Goal: Task Accomplishment & Management: Complete application form

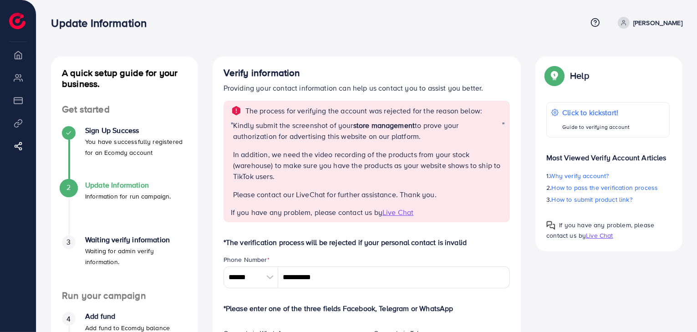
drag, startPoint x: 247, startPoint y: 107, endPoint x: 521, endPoint y: 82, distance: 274.6
click at [322, 136] on p "Kindly submit the screenshot of your store management to prove your authorizati…" at bounding box center [367, 131] width 269 height 22
drag, startPoint x: 419, startPoint y: 117, endPoint x: 437, endPoint y: 118, distance: 18.7
click at [432, 118] on div "The process for verifying the account was rejected for the reason below: " Kind…" at bounding box center [366, 162] width 287 height 122
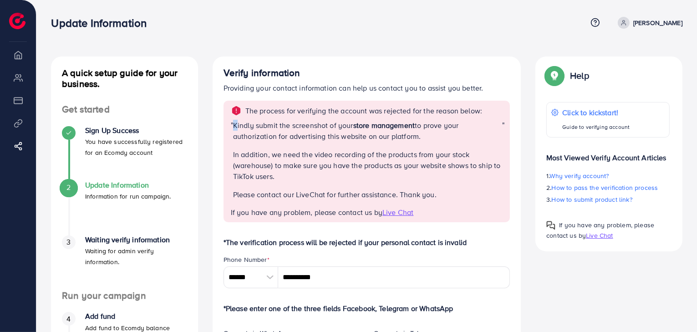
drag, startPoint x: 234, startPoint y: 127, endPoint x: 313, endPoint y: 131, distance: 79.3
click at [269, 131] on p "Kindly submit the screenshot of your store management to prove your authorizati…" at bounding box center [367, 131] width 269 height 22
drag, startPoint x: 314, startPoint y: 131, endPoint x: 321, endPoint y: 131, distance: 7.3
click at [320, 131] on p "Kindly submit the screenshot of your store management to prove your authorizati…" at bounding box center [367, 131] width 269 height 22
drag, startPoint x: 413, startPoint y: 137, endPoint x: 424, endPoint y: 139, distance: 10.7
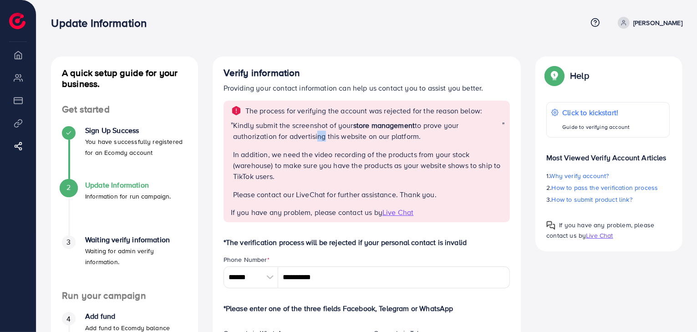
click at [424, 139] on p "Kindly submit the screenshot of your store management to prove your authorizati…" at bounding box center [367, 131] width 269 height 22
drag, startPoint x: 423, startPoint y: 130, endPoint x: 429, endPoint y: 129, distance: 6.4
click at [427, 130] on p "Kindly submit the screenshot of your store management to prove your authorizati…" at bounding box center [367, 131] width 269 height 22
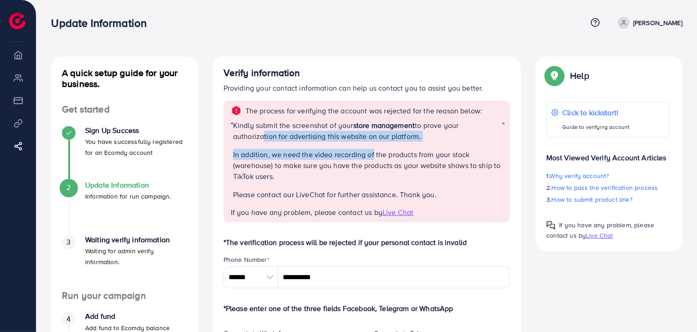
click at [377, 154] on div "Kindly submit the screenshot of your store management to prove your authorizati…" at bounding box center [367, 163] width 269 height 87
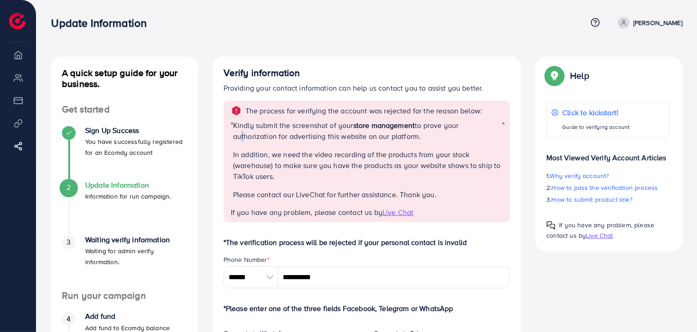
click at [259, 138] on p "Kindly submit the screenshot of your store management to prove your authorizati…" at bounding box center [367, 131] width 269 height 22
click at [356, 138] on p "Kindly submit the screenshot of your store management to prove your authorizati…" at bounding box center [367, 131] width 269 height 22
click at [391, 138] on p "Kindly submit the screenshot of your store management to prove your authorizati…" at bounding box center [367, 131] width 269 height 22
drag, startPoint x: 409, startPoint y: 141, endPoint x: 421, endPoint y: 139, distance: 12.4
click at [419, 140] on p "Kindly submit the screenshot of your store management to prove your authorizati…" at bounding box center [367, 131] width 269 height 22
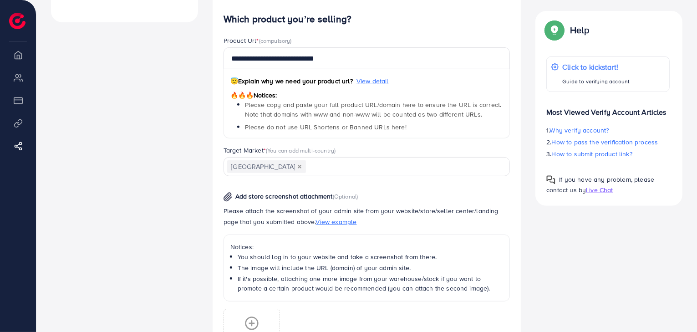
scroll to position [531, 0]
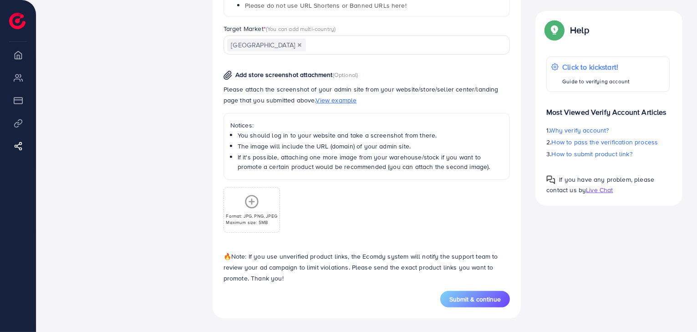
click at [250, 200] on icon at bounding box center [251, 201] width 15 height 15
click at [256, 213] on p "Format: JPG, PNG, JPEG" at bounding box center [251, 216] width 51 height 6
click at [257, 199] on circle at bounding box center [251, 201] width 12 height 12
click at [252, 203] on icon at bounding box center [251, 201] width 15 height 15
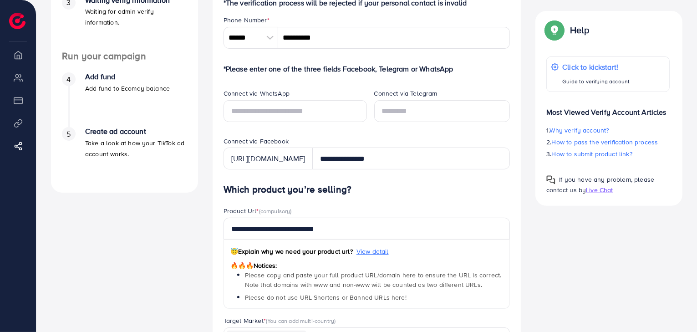
scroll to position [531, 0]
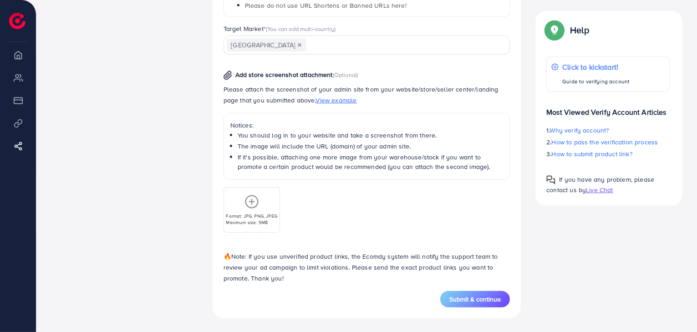
click at [255, 202] on icon at bounding box center [251, 201] width 15 height 15
click at [250, 194] on icon at bounding box center [251, 201] width 15 height 15
click at [252, 199] on line at bounding box center [252, 201] width 0 height 5
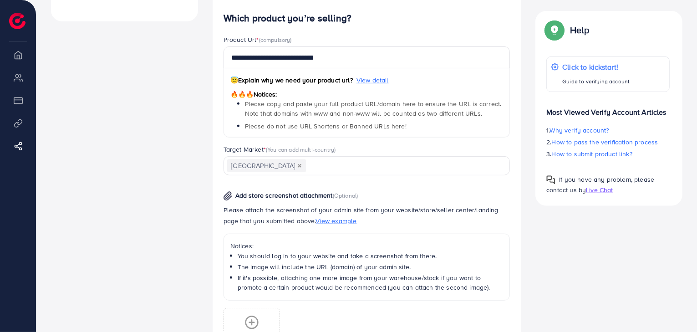
scroll to position [531, 0]
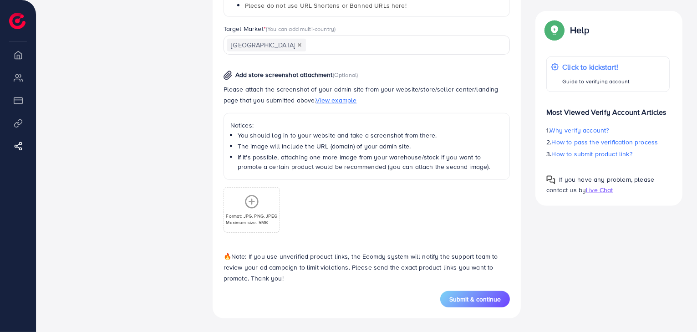
click at [250, 204] on icon at bounding box center [251, 201] width 15 height 15
click at [250, 200] on icon at bounding box center [251, 201] width 15 height 15
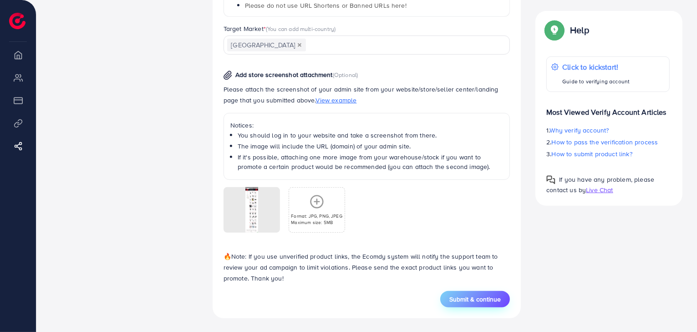
click at [479, 299] on span "Submit & continue" at bounding box center [474, 298] width 51 height 9
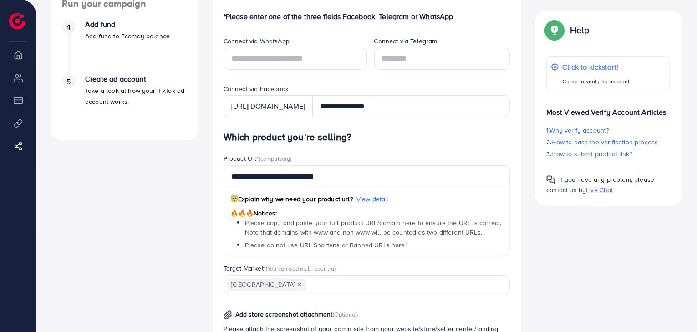
scroll to position [258, 0]
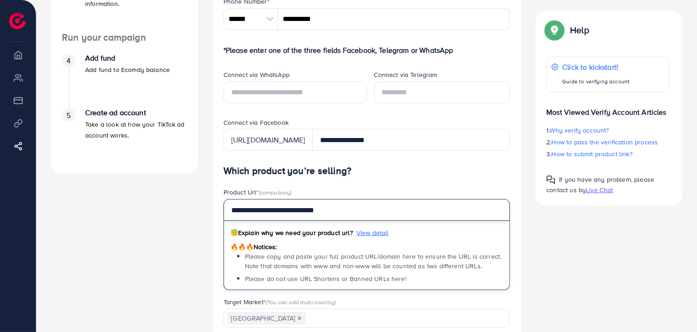
drag, startPoint x: 309, startPoint y: 208, endPoint x: 366, endPoint y: 206, distance: 57.4
click at [366, 206] on input "**********" at bounding box center [366, 210] width 287 height 22
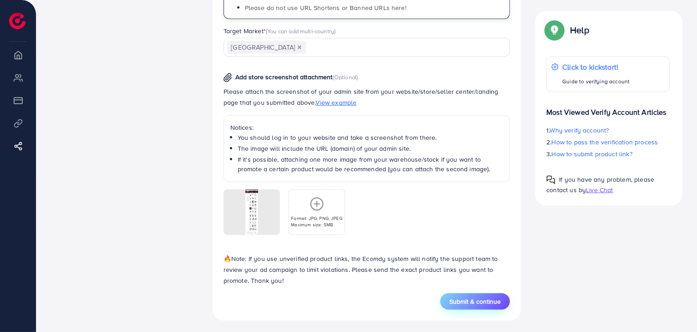
scroll to position [531, 0]
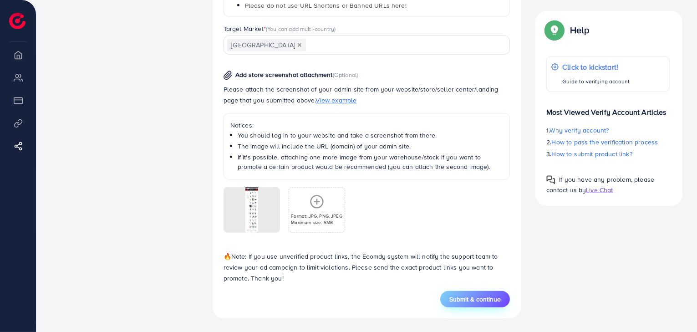
click at [480, 300] on span "Submit & continue" at bounding box center [474, 298] width 51 height 9
type input "**********"
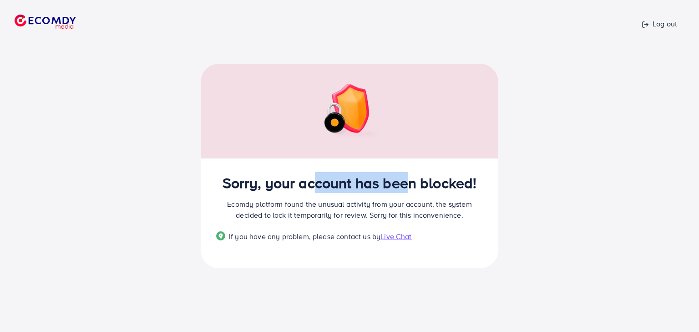
drag, startPoint x: 382, startPoint y: 185, endPoint x: 458, endPoint y: 182, distance: 75.6
click at [421, 183] on h2 "Sorry, your account has been blocked!" at bounding box center [349, 182] width 267 height 17
click at [483, 181] on div "Sorry, your account has been blocked! Ecomdy platform found the unusual activit…" at bounding box center [350, 213] width 298 height 110
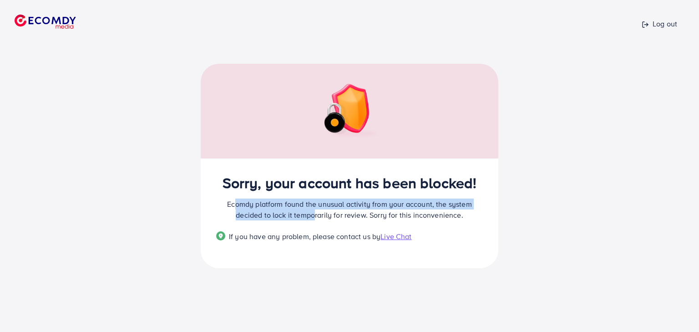
drag, startPoint x: 231, startPoint y: 208, endPoint x: 312, endPoint y: 214, distance: 81.3
click at [312, 214] on p "Ecomdy platform found the unusual activity from your account, the system decide…" at bounding box center [349, 209] width 267 height 22
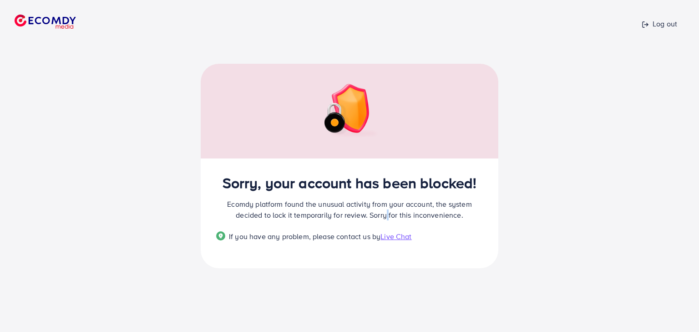
click at [386, 214] on p "Ecomdy platform found the unusual activity from your account, the system decide…" at bounding box center [349, 209] width 267 height 22
click at [429, 214] on p "Ecomdy platform found the unusual activity from your account, the system decide…" at bounding box center [349, 209] width 267 height 22
click at [404, 239] on span "Live Chat" at bounding box center [396, 236] width 31 height 10
click at [642, 20] on p "Log out" at bounding box center [660, 23] width 36 height 11
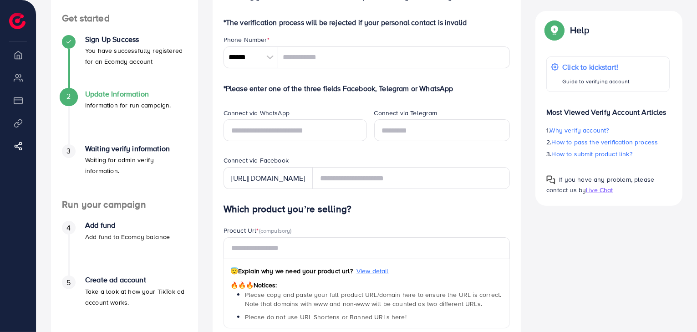
scroll to position [46, 0]
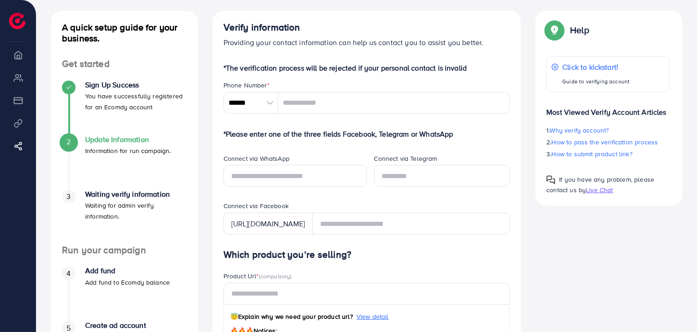
click at [269, 107] on div at bounding box center [270, 103] width 16 height 22
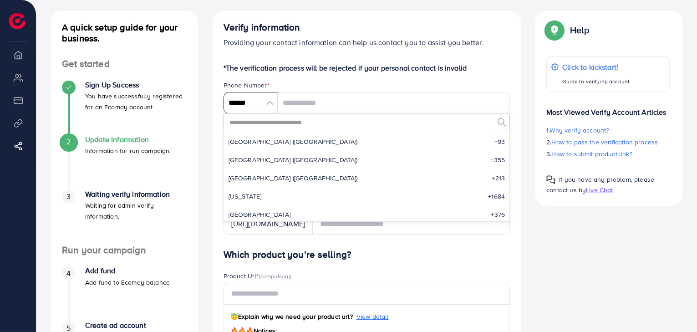
scroll to position [4226, 0]
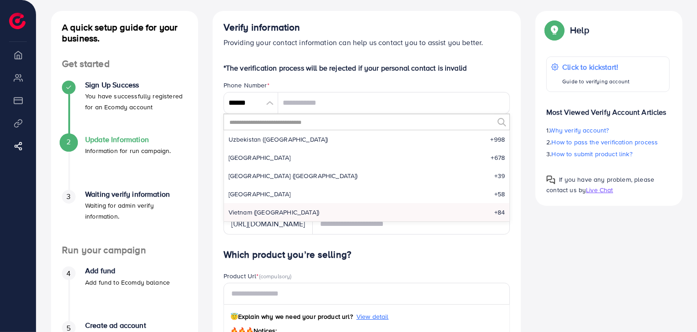
click at [337, 117] on input "text" at bounding box center [360, 121] width 265 height 15
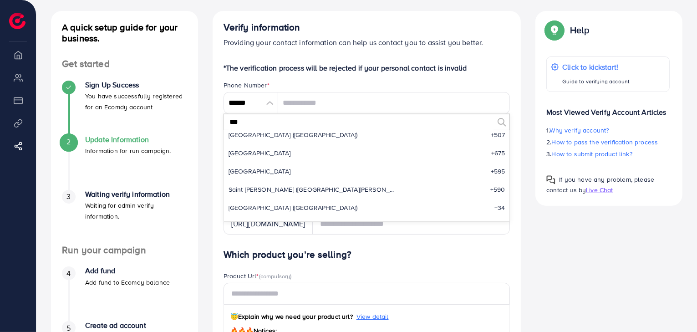
scroll to position [0, 0]
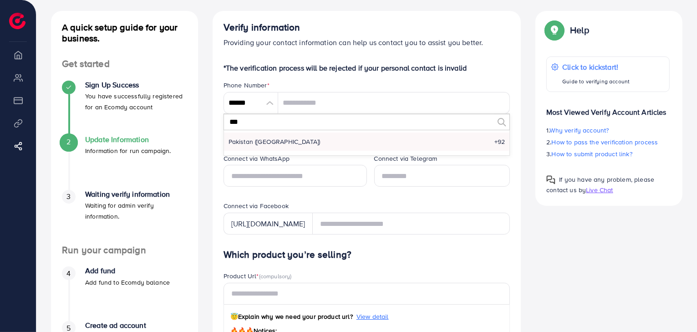
type input "***"
click at [385, 147] on li "Pakistan (‫[GEOGRAPHIC_DATA]‬‎) +92" at bounding box center [367, 141] width 286 height 18
type input "******"
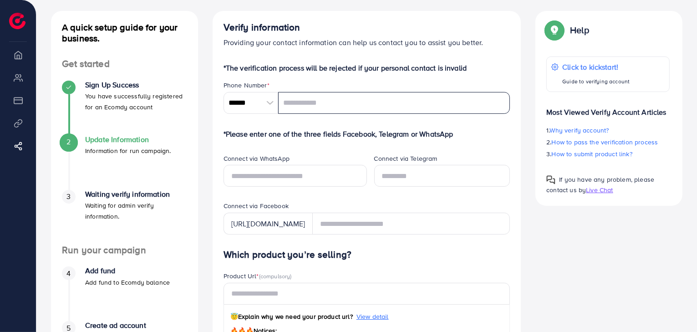
click at [303, 105] on input "tel" at bounding box center [394, 103] width 232 height 22
type input "**********"
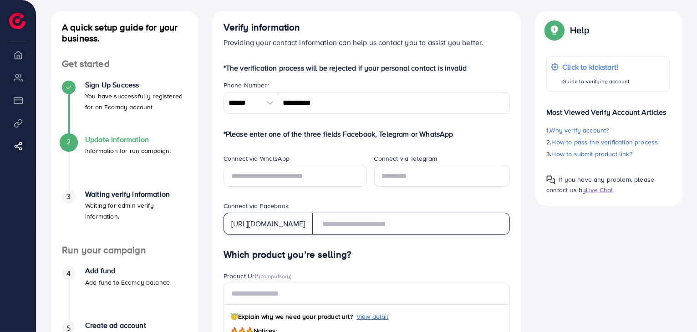
click at [361, 223] on input "text" at bounding box center [411, 224] width 198 height 22
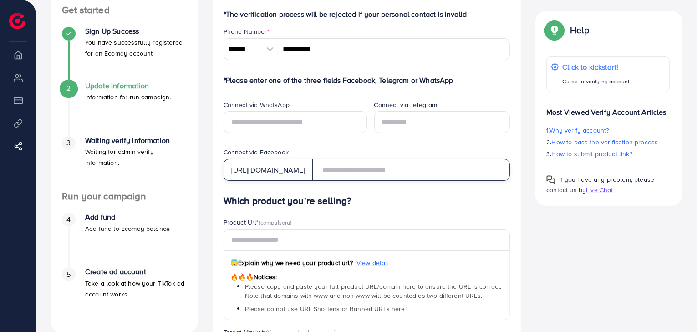
scroll to position [137, 0]
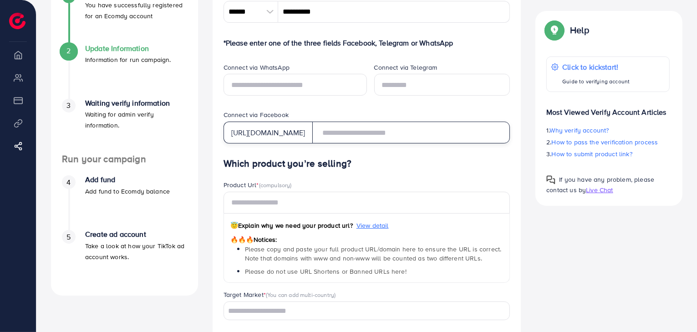
click at [370, 135] on input "text" at bounding box center [411, 133] width 198 height 22
type input "**********"
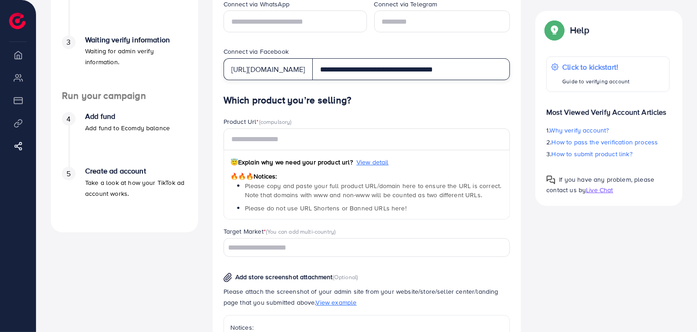
scroll to position [182, 0]
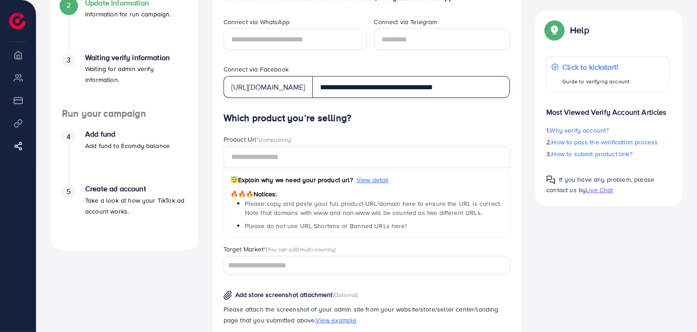
click at [381, 88] on input "**********" at bounding box center [411, 87] width 198 height 22
click at [376, 85] on input "text" at bounding box center [411, 87] width 198 height 22
paste input "**********"
type input "**********"
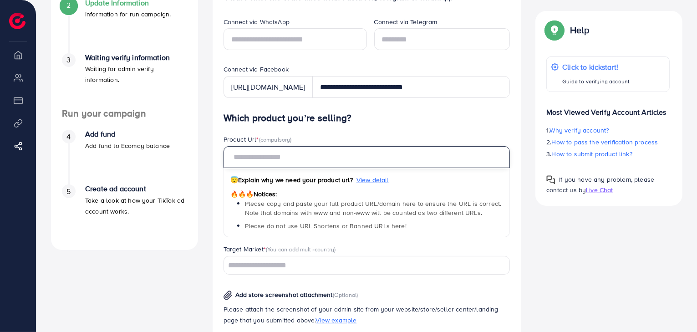
click at [315, 157] on input "text" at bounding box center [366, 157] width 287 height 22
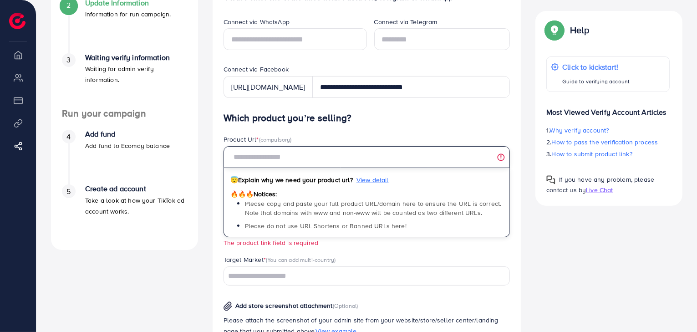
paste input "**********"
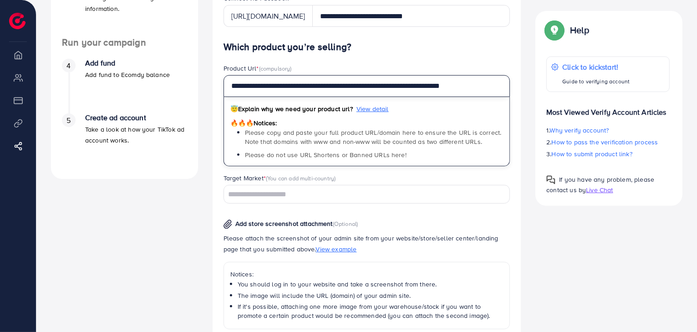
scroll to position [273, 0]
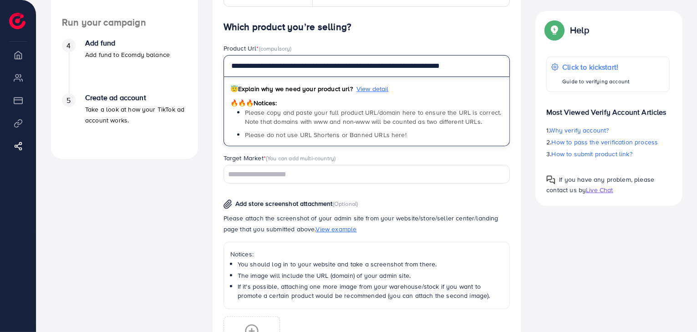
type input "**********"
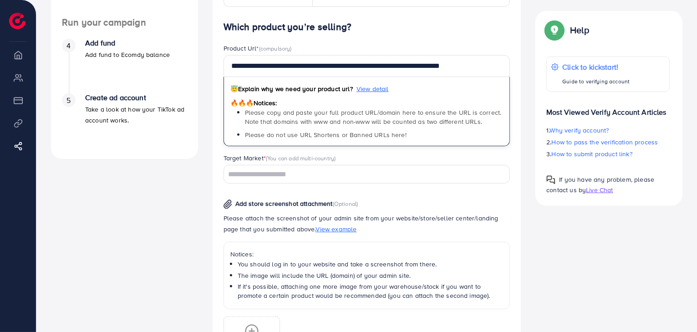
click at [288, 173] on input "Search for option" at bounding box center [362, 174] width 274 height 14
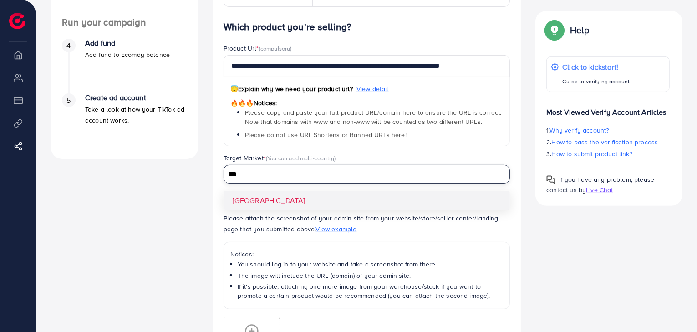
type input "***"
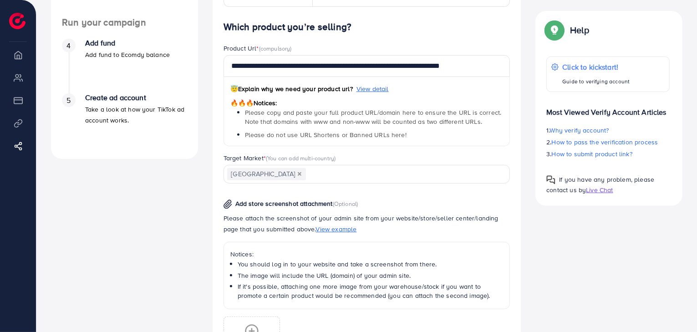
click at [388, 199] on div "**********" at bounding box center [366, 220] width 287 height 398
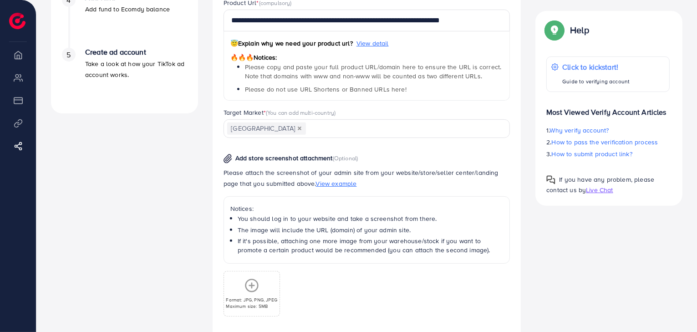
scroll to position [402, 0]
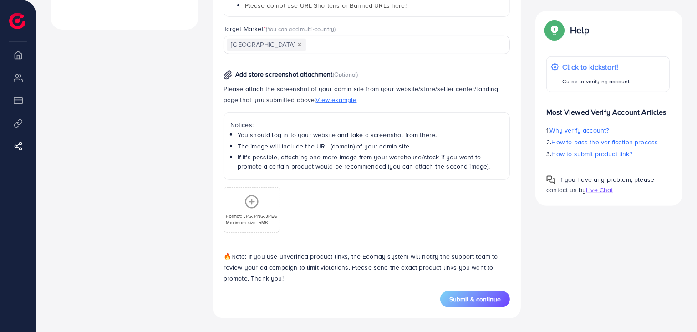
click at [252, 203] on icon at bounding box center [251, 201] width 15 height 15
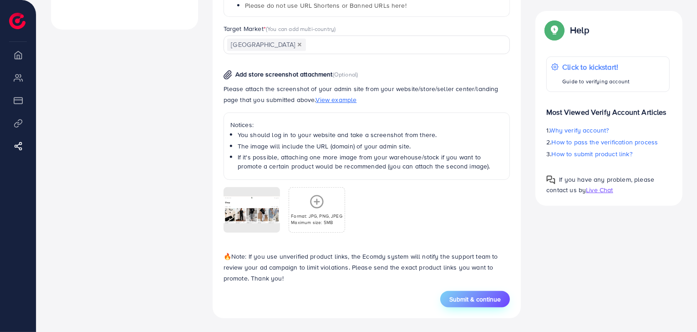
click at [493, 291] on button "Submit & continue" at bounding box center [475, 299] width 70 height 16
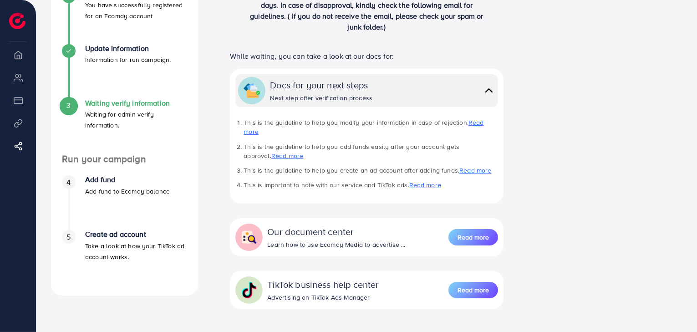
scroll to position [46, 0]
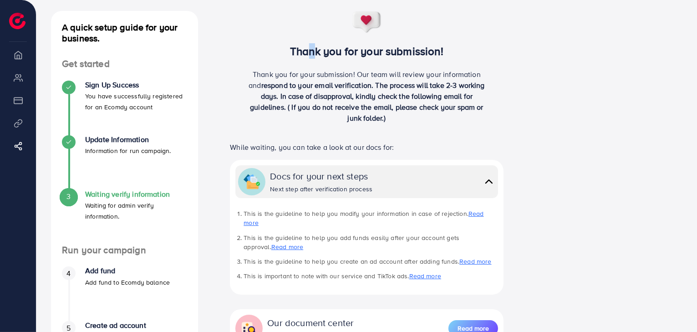
drag, startPoint x: 299, startPoint y: 56, endPoint x: 309, endPoint y: 56, distance: 10.0
click at [309, 56] on h3 "Thank you for your submission!" at bounding box center [367, 51] width 304 height 13
drag, startPoint x: 264, startPoint y: 81, endPoint x: 359, endPoint y: 73, distance: 94.5
click at [359, 73] on div "Thank you for your submission! Our team will review your information and respon…" at bounding box center [367, 100] width 304 height 62
click at [492, 82] on div "Thank you for your submission! Our team will review your information and respon…" at bounding box center [367, 100] width 304 height 62
